Goal: Transaction & Acquisition: Purchase product/service

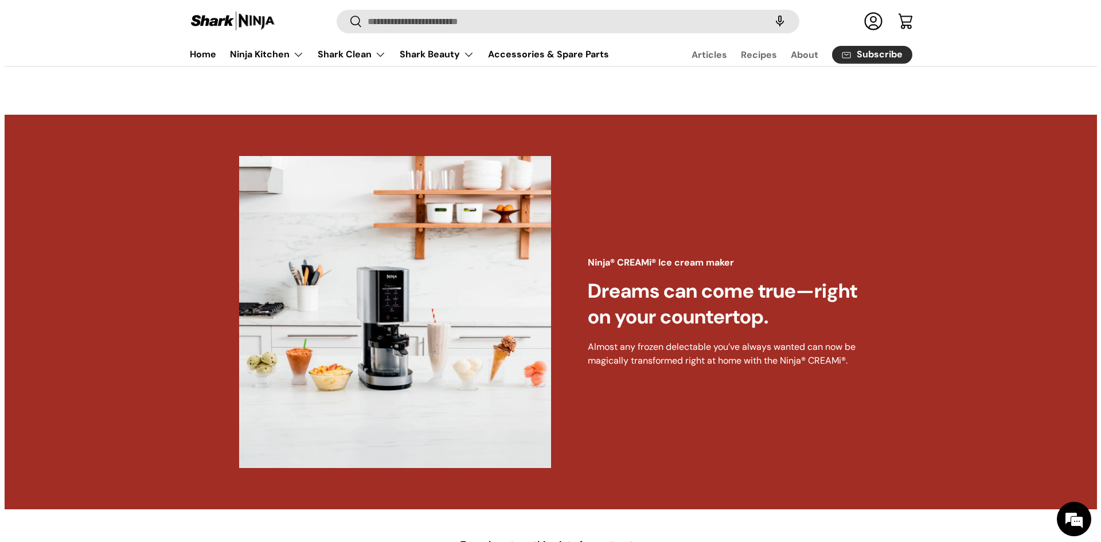
scroll to position [459, 0]
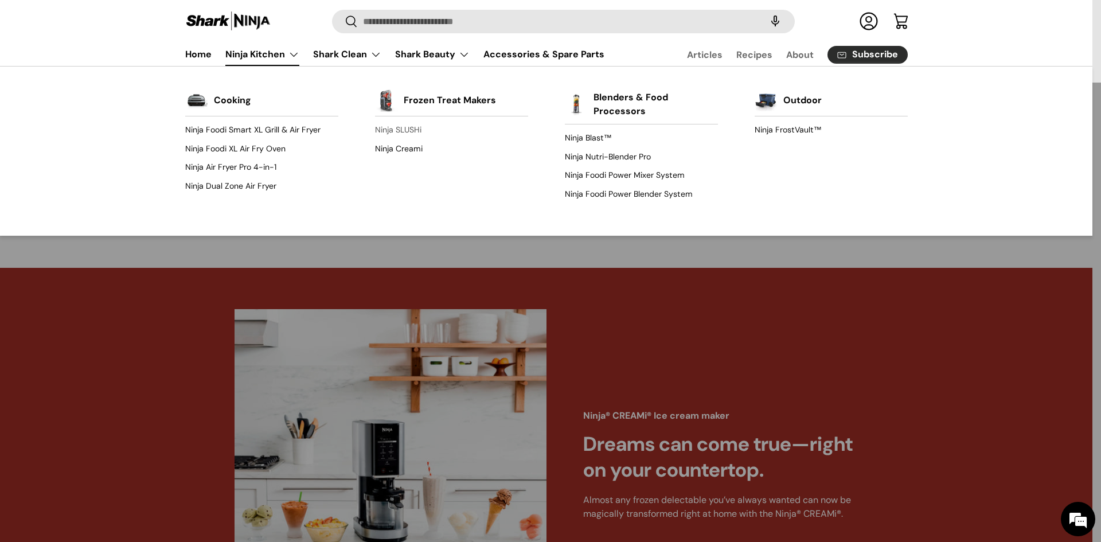
click at [408, 130] on link "Ninja SLUSHi" at bounding box center [451, 130] width 153 height 18
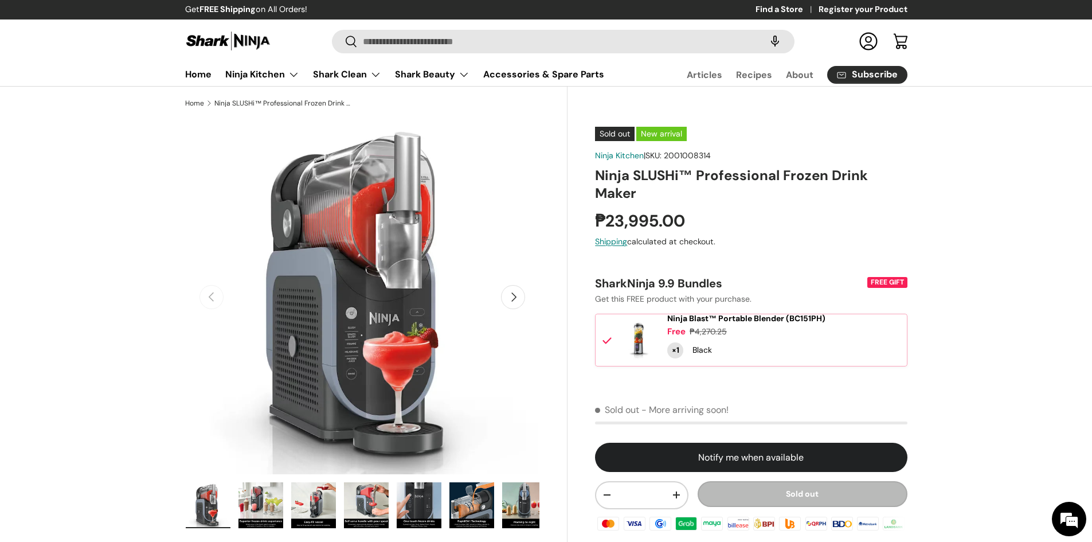
click at [269, 502] on img "Gallery Viewer" at bounding box center [261, 505] width 45 height 46
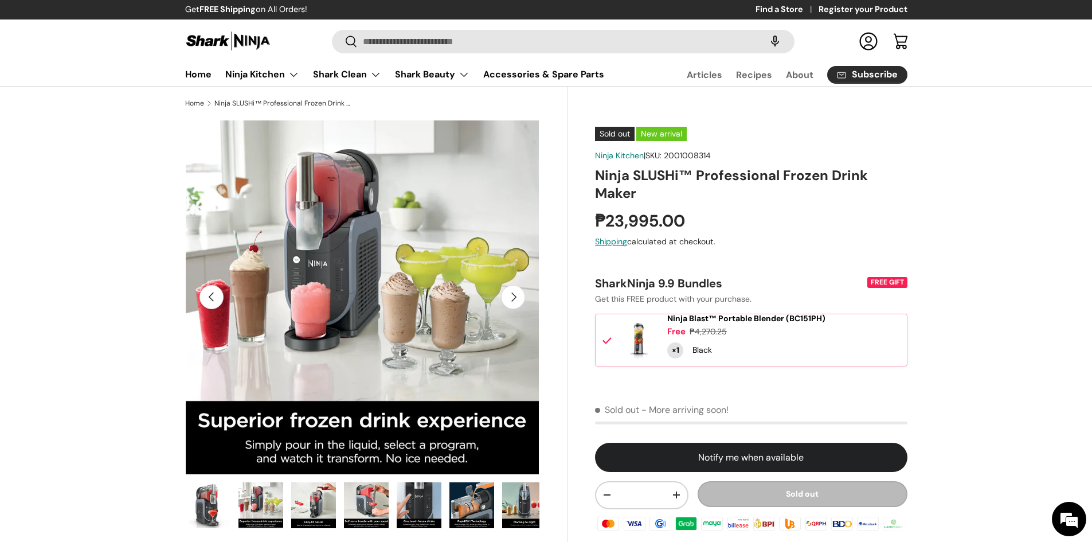
click at [312, 503] on img "Gallery Viewer" at bounding box center [313, 505] width 45 height 46
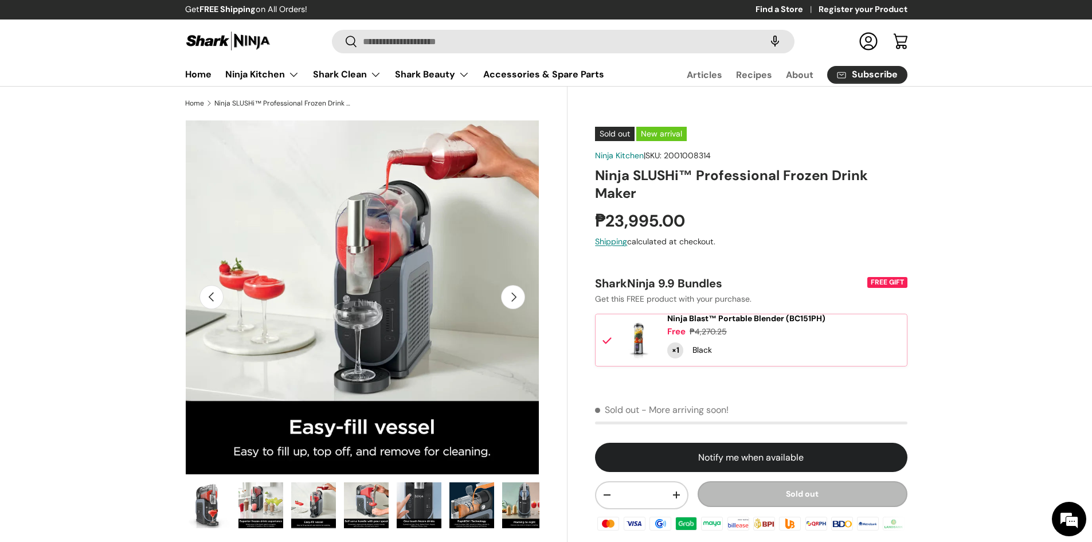
click at [366, 501] on img "Gallery Viewer" at bounding box center [366, 505] width 45 height 46
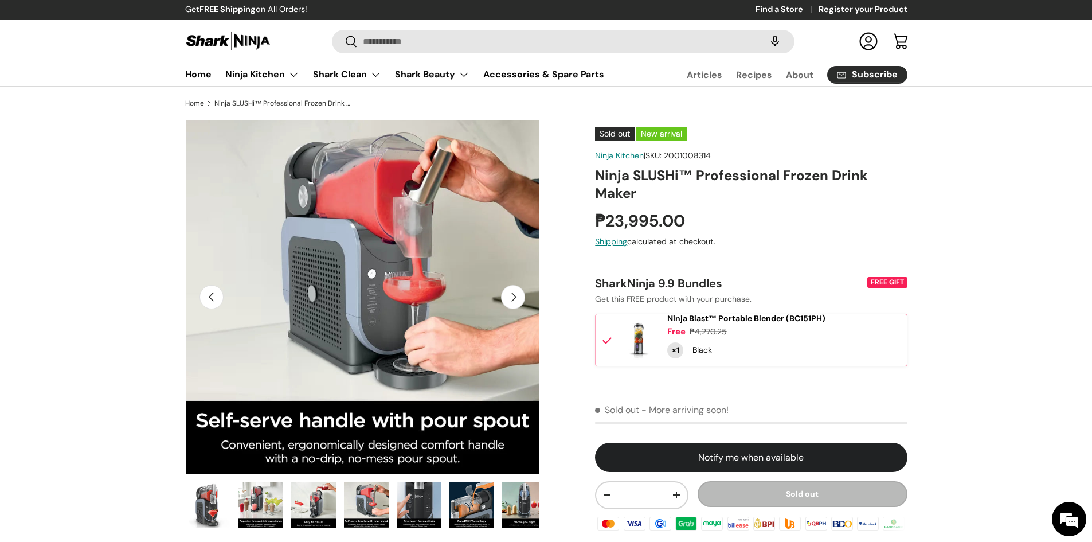
click at [416, 500] on img "Gallery Viewer" at bounding box center [419, 505] width 45 height 46
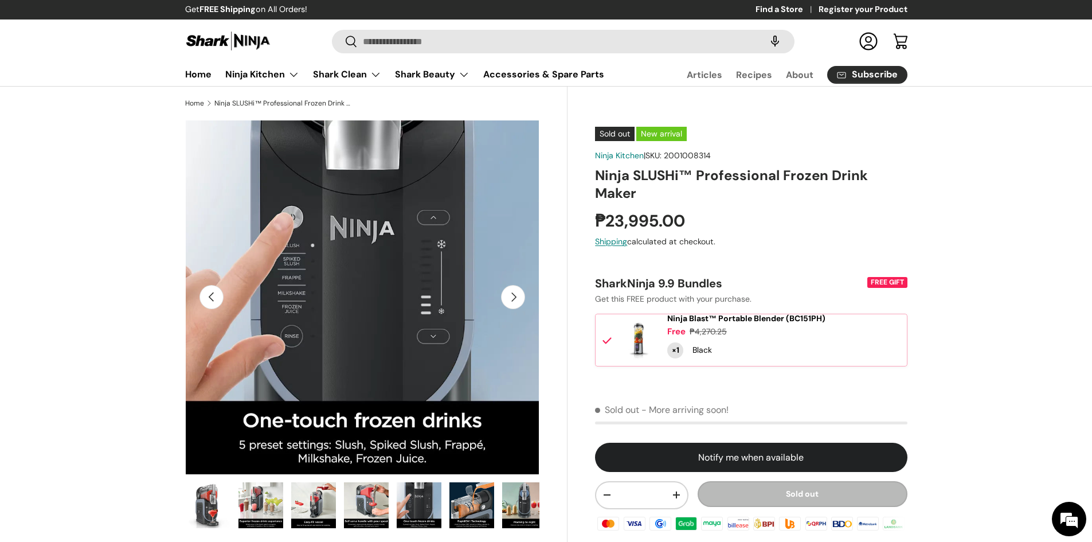
click at [326, 502] on img "Gallery Viewer" at bounding box center [313, 505] width 45 height 46
